Goal: Use online tool/utility: Utilize a website feature to perform a specific function

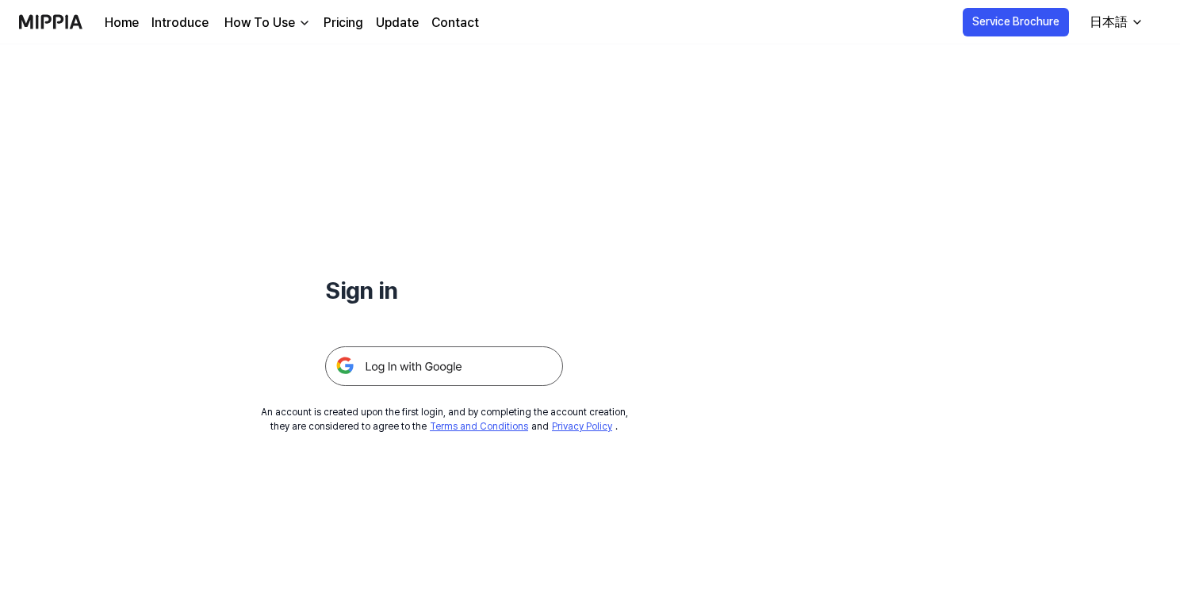
drag, startPoint x: 501, startPoint y: 366, endPoint x: 536, endPoint y: 364, distance: 35.7
click at [501, 366] on img at bounding box center [444, 367] width 238 height 40
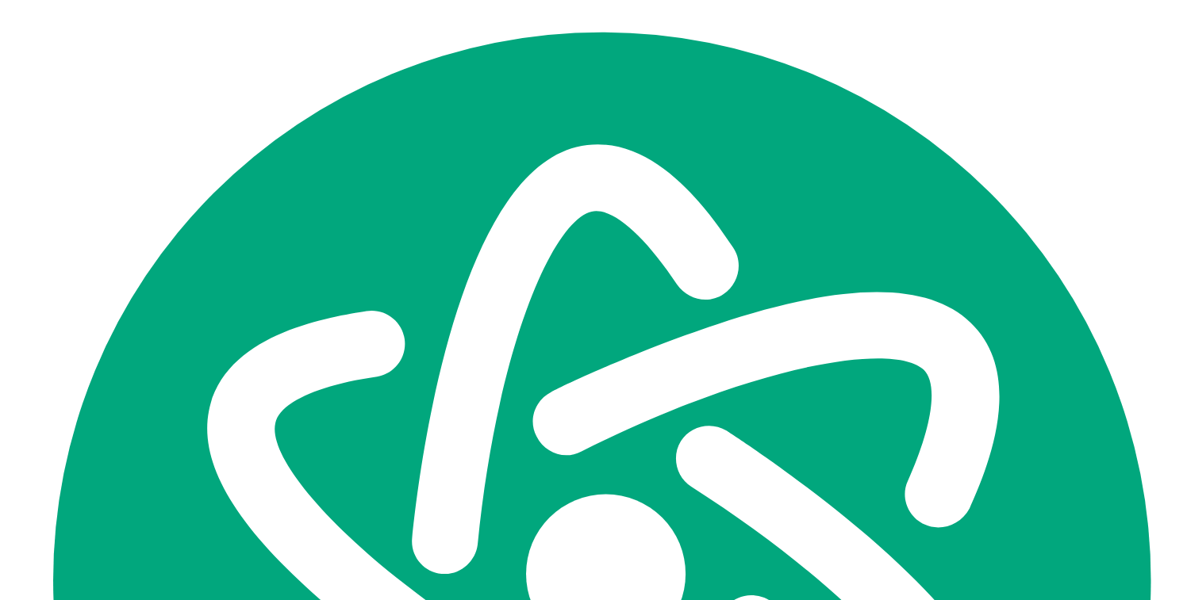
scroll to position [3351, 0]
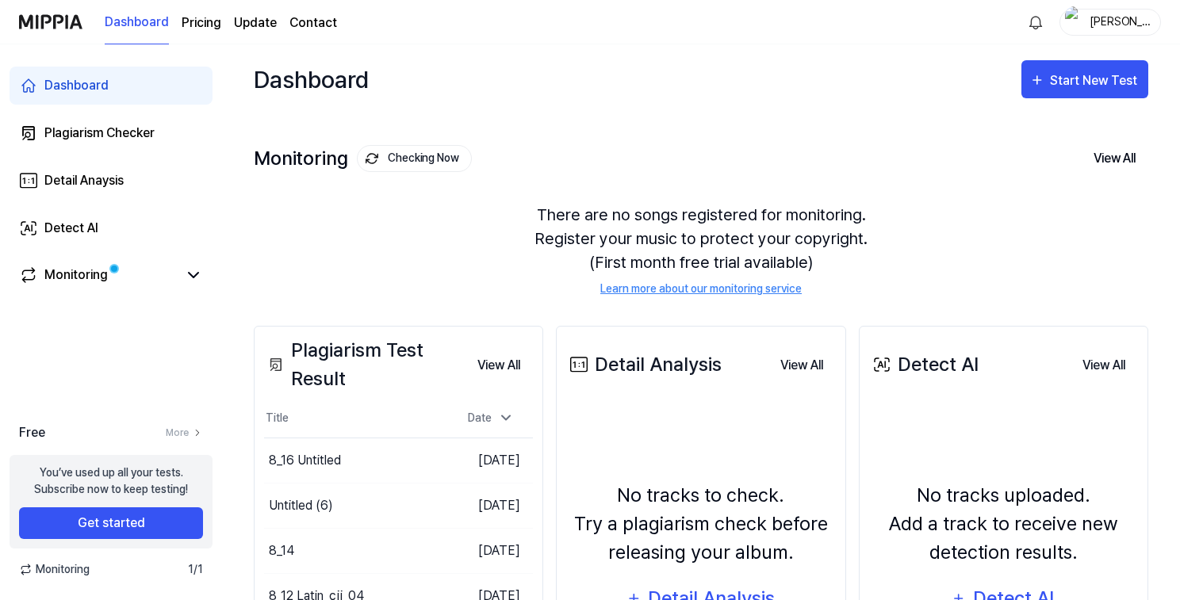
scroll to position [3351, 0]
click at [1068, 88] on div "Start New Test" at bounding box center [1095, 81] width 90 height 21
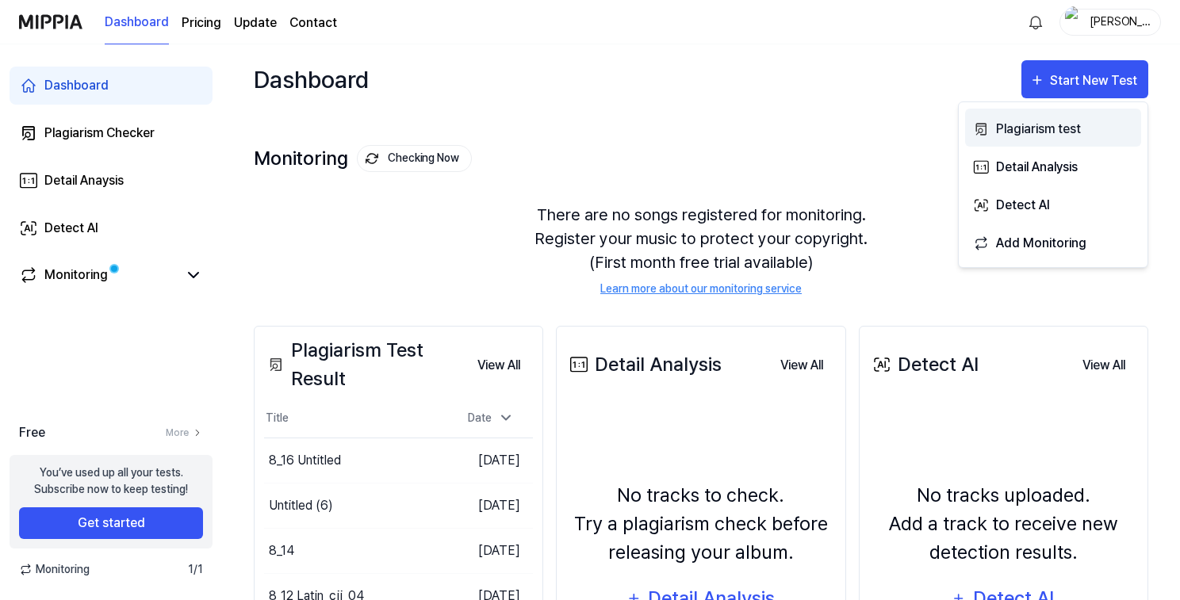
click at [1048, 122] on div "Plagiarism test" at bounding box center [1065, 129] width 138 height 21
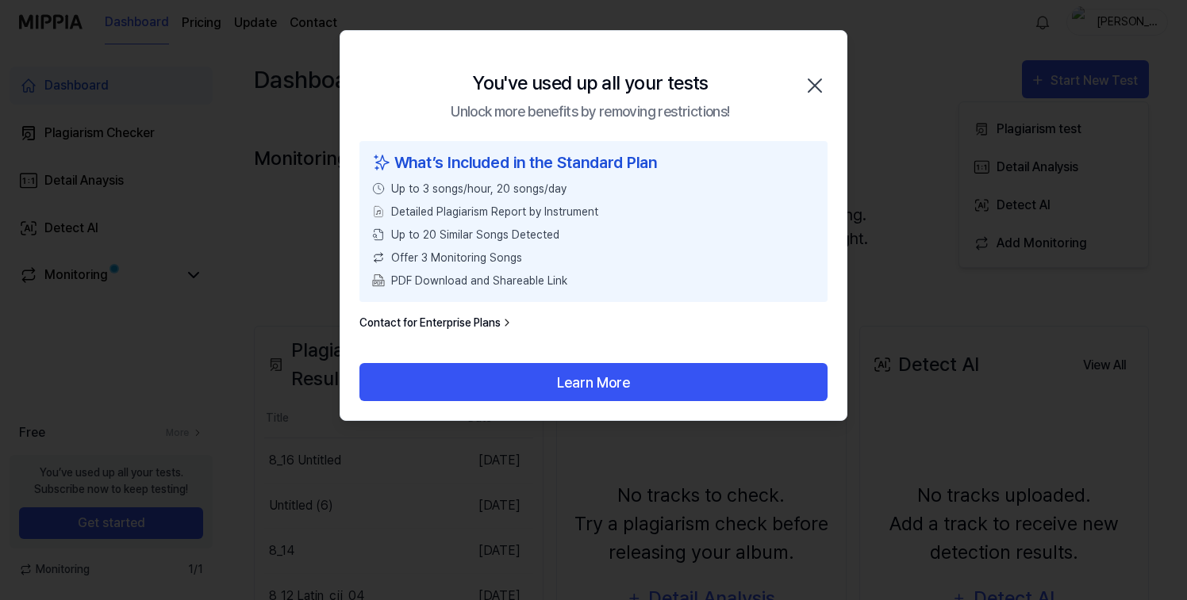
click at [816, 82] on icon "button" at bounding box center [814, 85] width 25 height 25
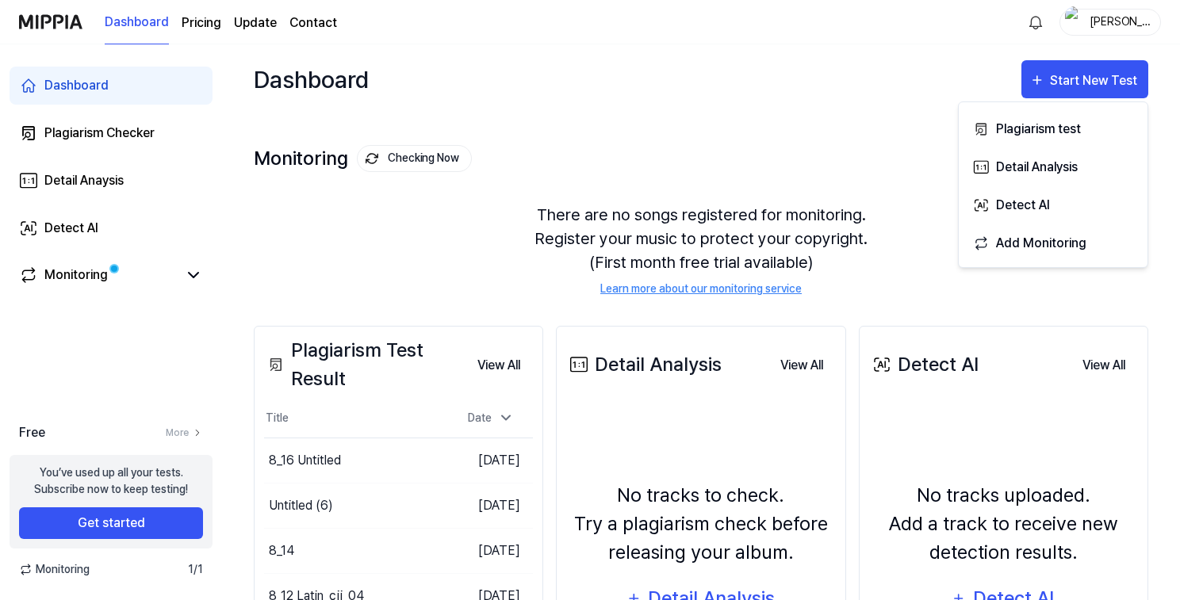
click at [1134, 25] on div "yukio" at bounding box center [1120, 21] width 62 height 17
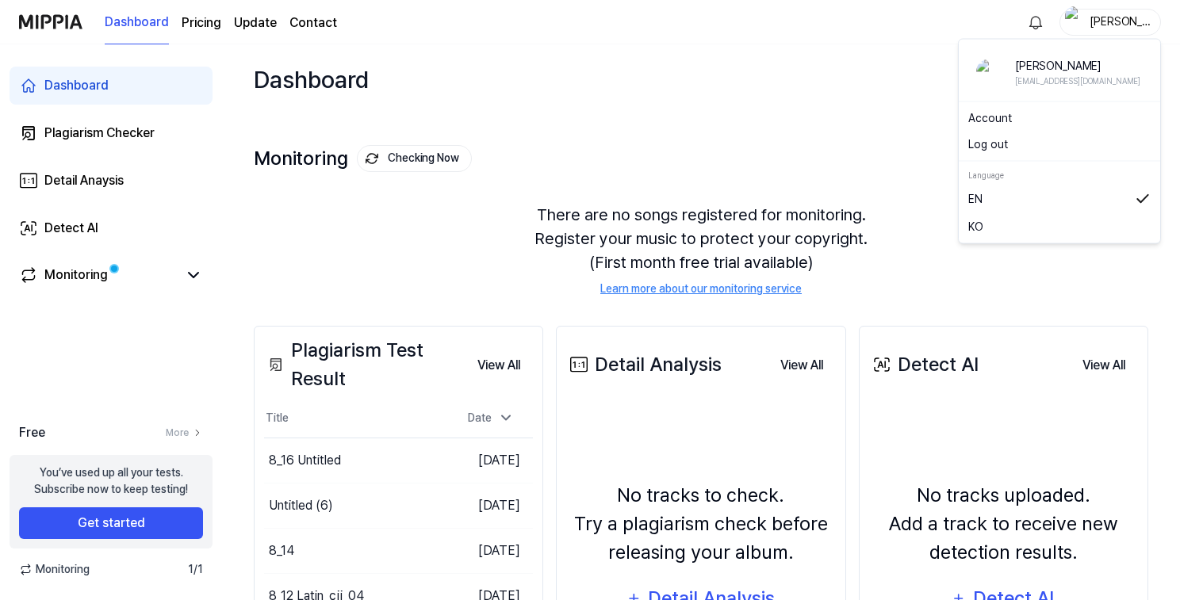
click at [1013, 147] on button "Log out" at bounding box center [1060, 144] width 182 height 17
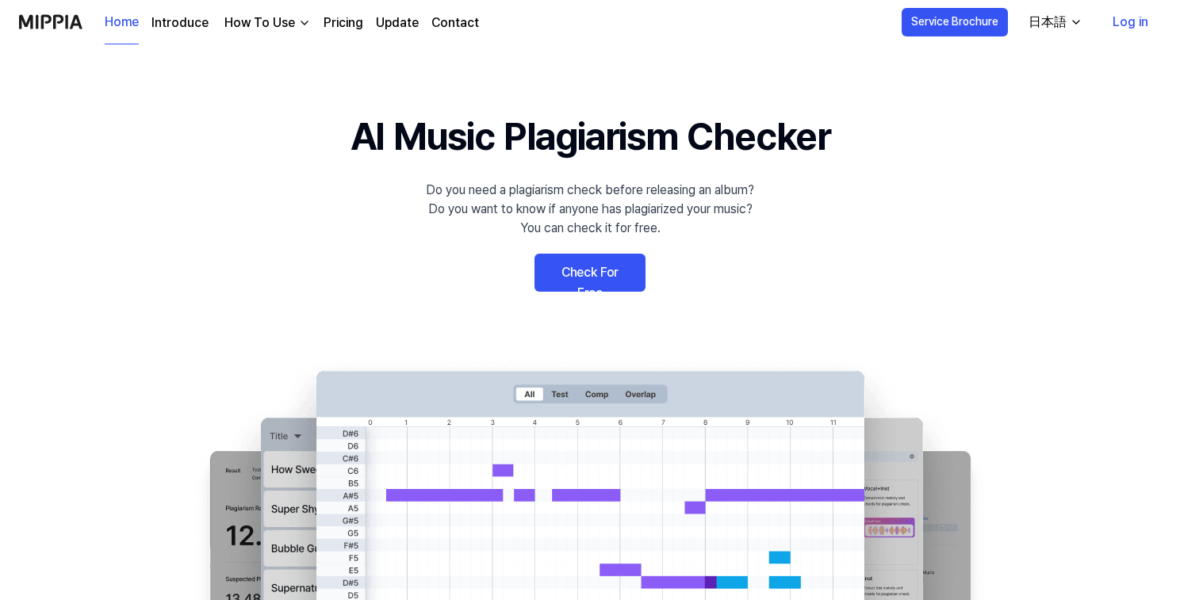
scroll to position [3351, 0]
click at [601, 275] on link "Check For Free" at bounding box center [590, 273] width 111 height 38
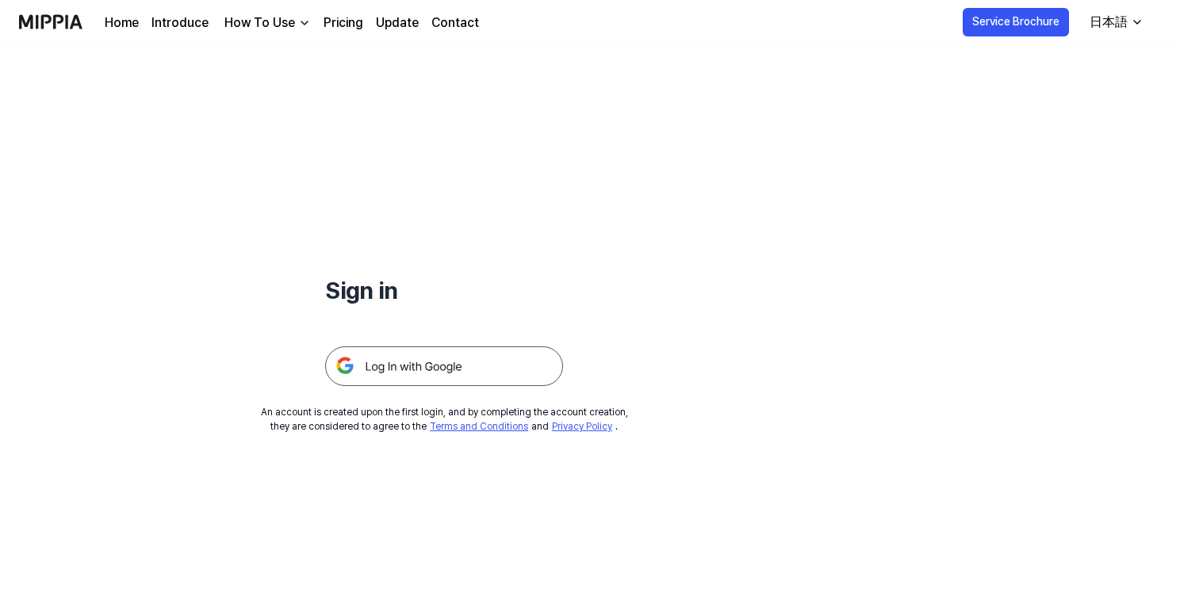
click at [455, 359] on img at bounding box center [444, 367] width 238 height 40
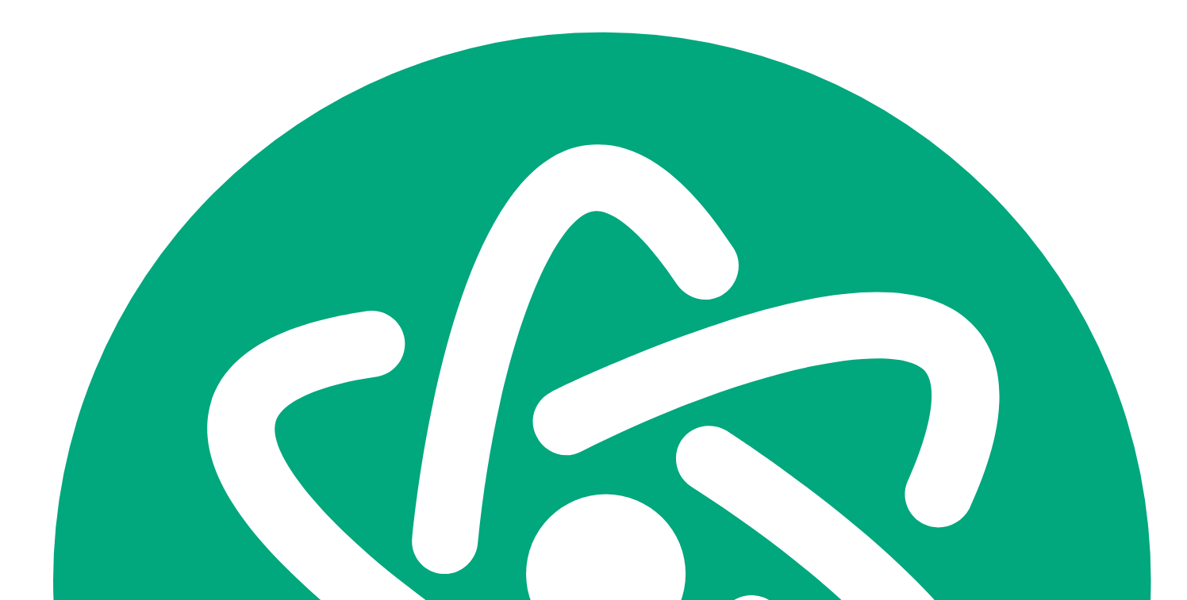
scroll to position [3351, 0]
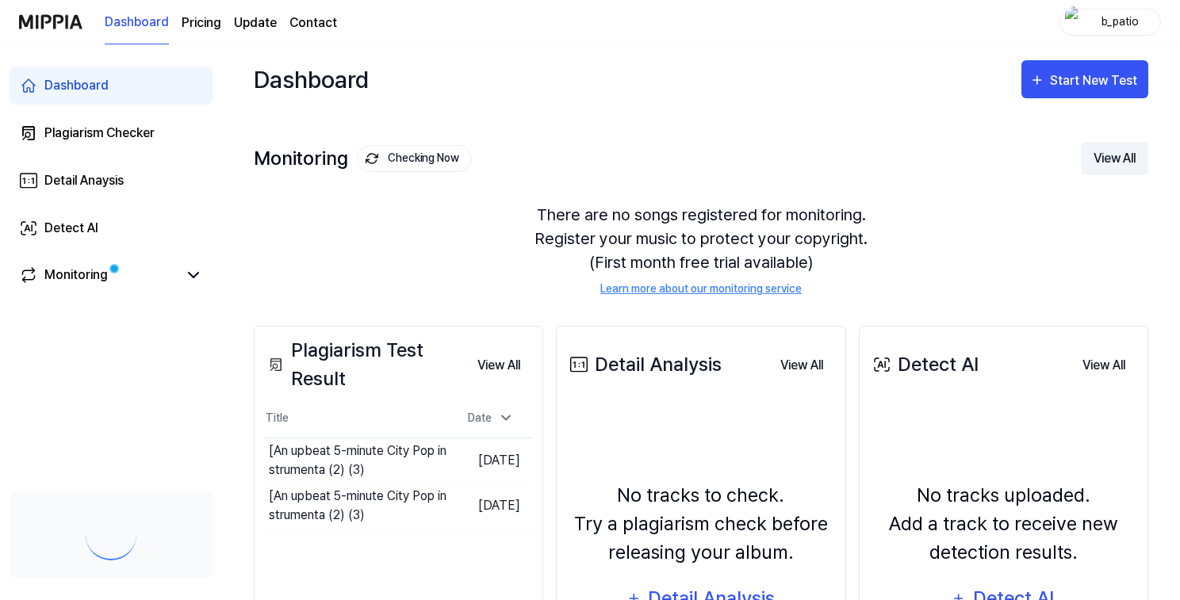
scroll to position [3351, 0]
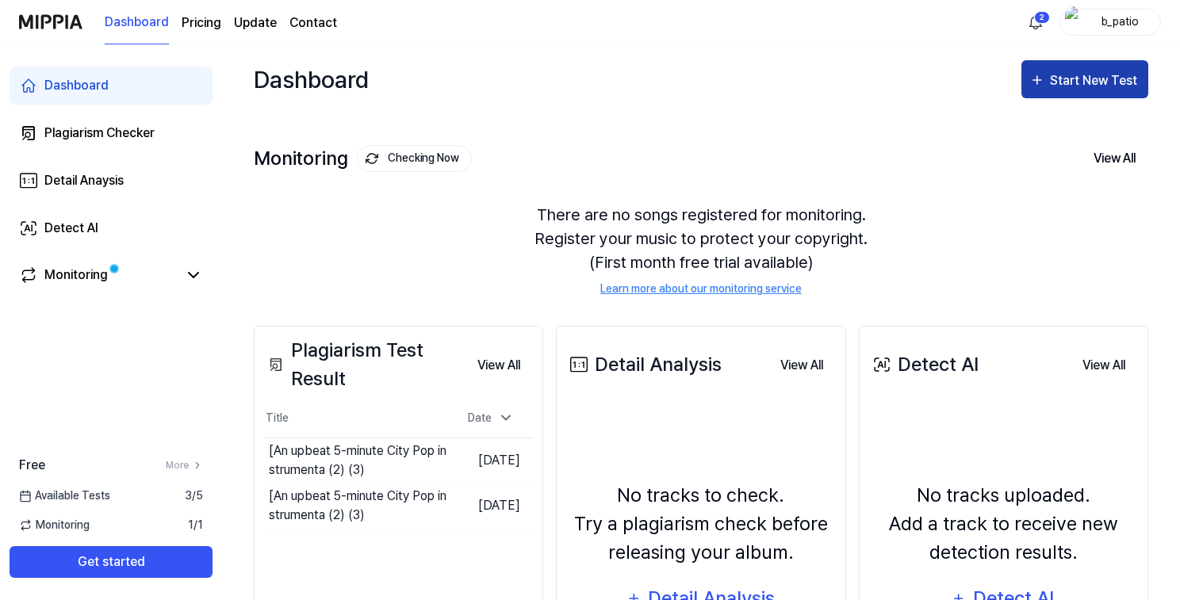
click at [1050, 84] on div "Start New Test" at bounding box center [1085, 81] width 111 height 21
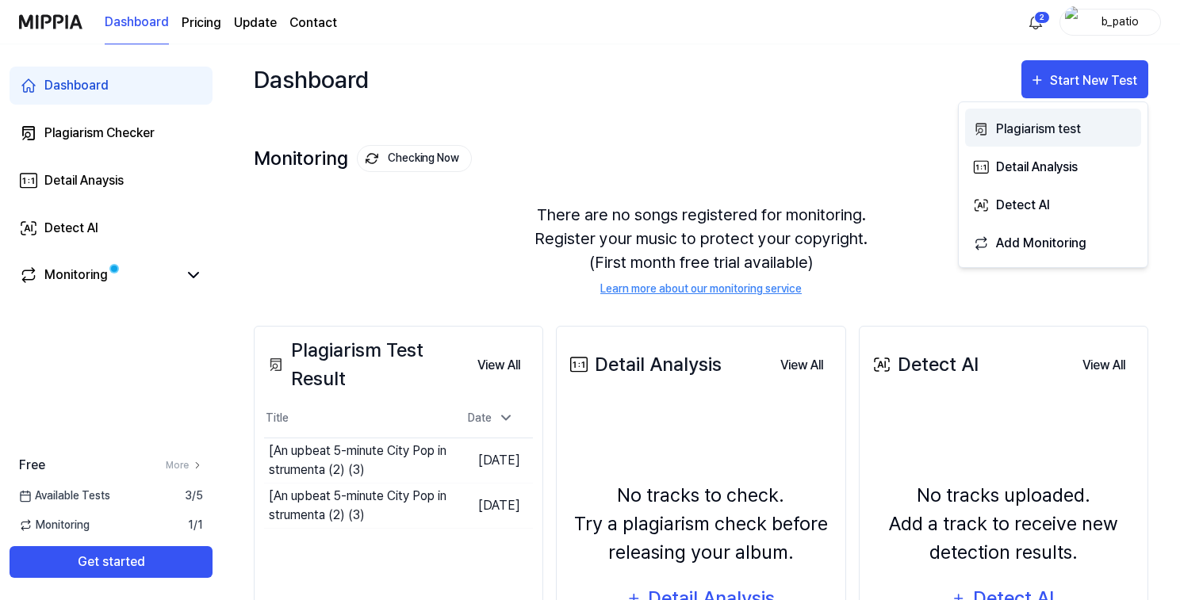
click at [1022, 117] on button "Plagiarism test" at bounding box center [1053, 128] width 176 height 38
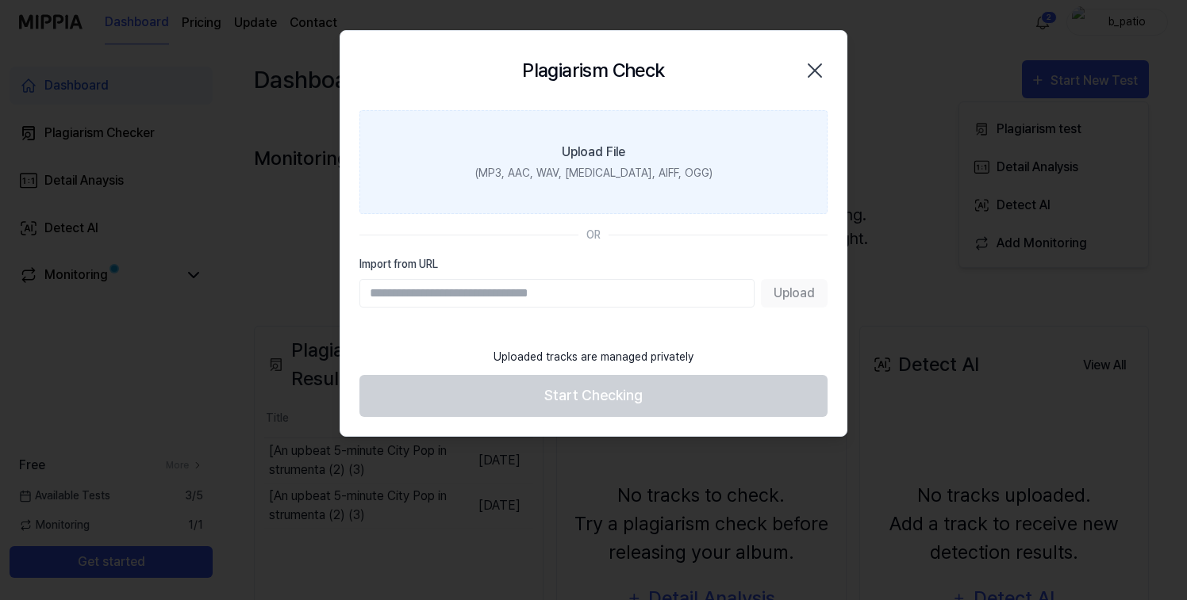
click at [607, 150] on div "Upload File" at bounding box center [593, 152] width 63 height 19
click at [0, 0] on input "Upload File (MP3, AAC, WAV, [MEDICAL_DATA], AIFF, OGG)" at bounding box center [0, 0] width 0 height 0
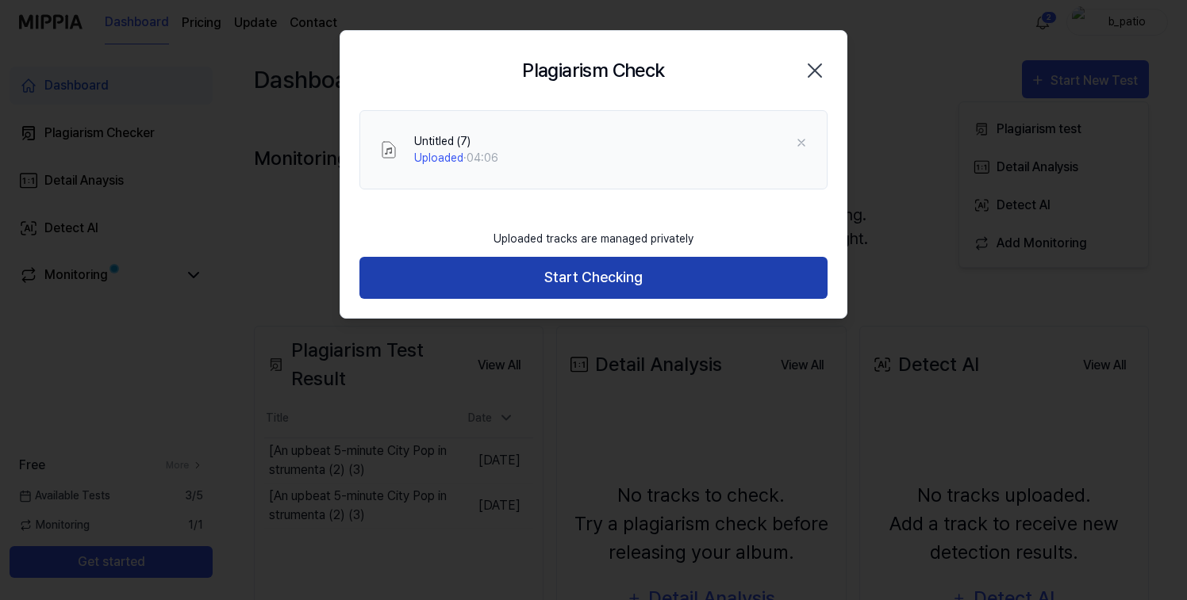
click at [583, 277] on button "Start Checking" at bounding box center [593, 278] width 468 height 42
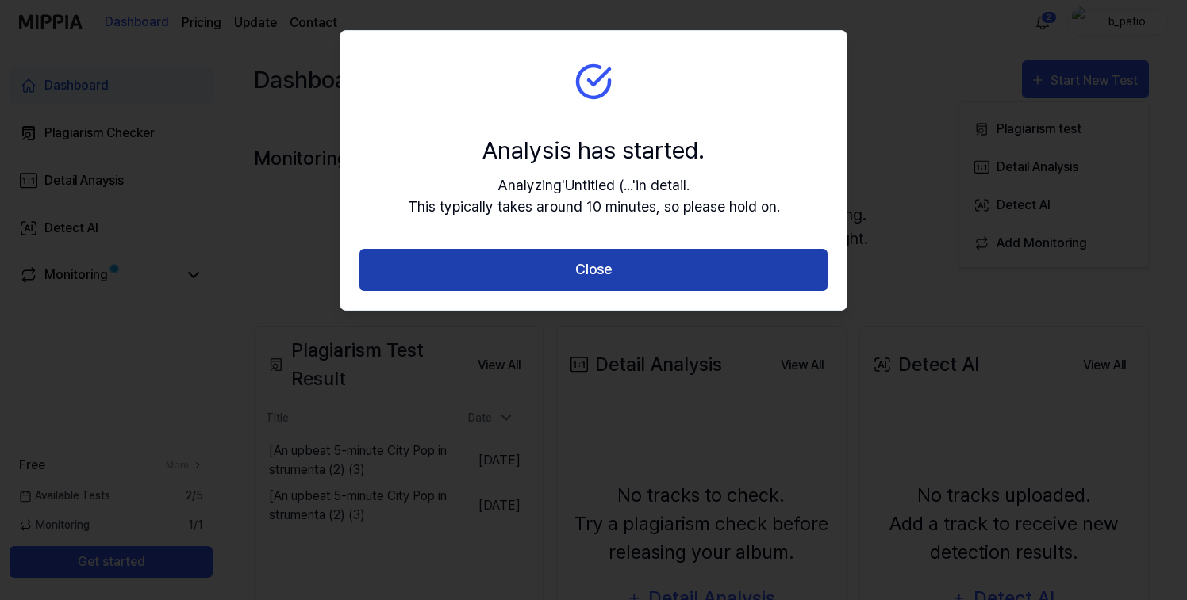
drag, startPoint x: 580, startPoint y: 251, endPoint x: 585, endPoint y: 260, distance: 9.9
click at [581, 251] on button "Close" at bounding box center [593, 270] width 468 height 42
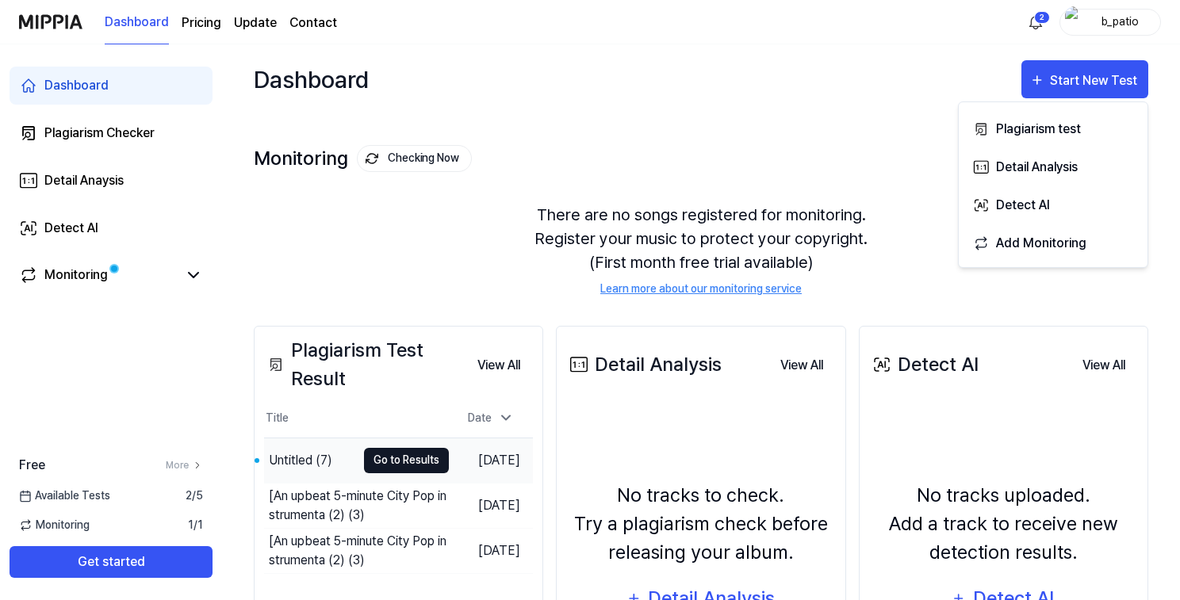
click at [370, 455] on button "Go to Results" at bounding box center [406, 460] width 85 height 25
